Goal: Task Accomplishment & Management: Complete application form

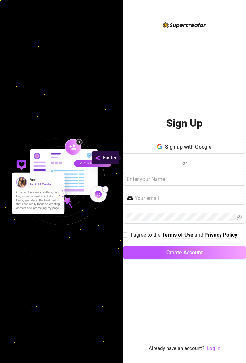
click at [196, 159] on div "or" at bounding box center [184, 163] width 123 height 9
click at [188, 172] on input "text" at bounding box center [184, 178] width 123 height 13
type input "T9o"
click at [187, 140] on button "Sign up with Google" at bounding box center [184, 146] width 123 height 13
click at [187, 141] on button "Sign up with Google" at bounding box center [184, 146] width 123 height 13
